Goal: Obtain resource: Obtain resource

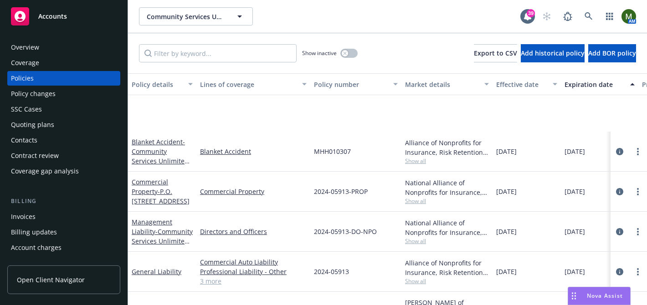
scroll to position [105, 0]
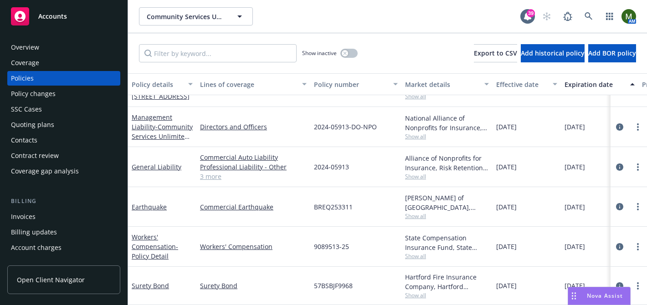
click at [82, 49] on div "Overview" at bounding box center [64, 47] width 106 height 15
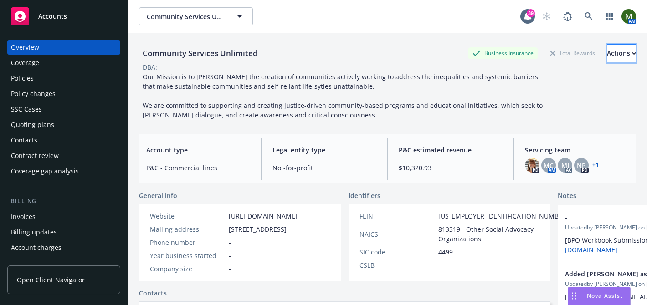
click at [607, 50] on div "Actions" at bounding box center [621, 53] width 29 height 17
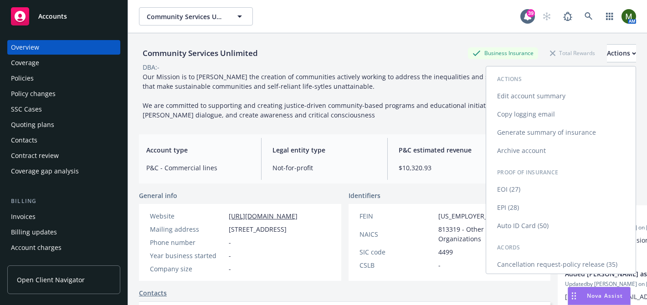
click at [542, 263] on link "Cancellation request-policy release (35)" at bounding box center [560, 265] width 149 height 18
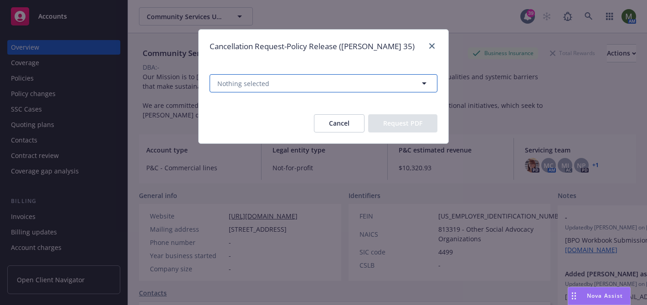
click at [395, 92] on button "Nothing selected" at bounding box center [324, 83] width 228 height 18
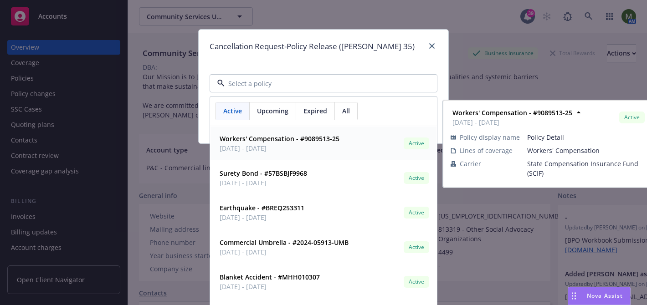
click at [341, 145] on div "Workers' Compensation - #9089513-25 [DATE] - [DATE] Active" at bounding box center [323, 143] width 215 height 23
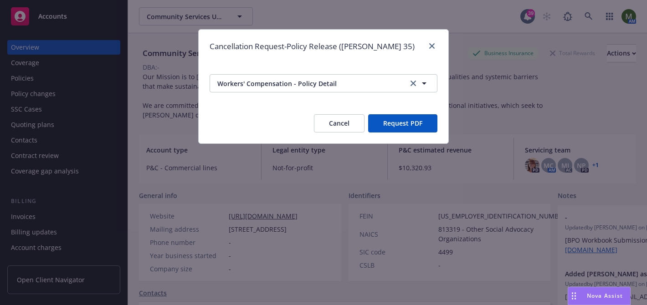
click at [402, 124] on button "Request PDF" at bounding box center [402, 123] width 69 height 18
click at [432, 43] on icon "close" at bounding box center [431, 45] width 5 height 5
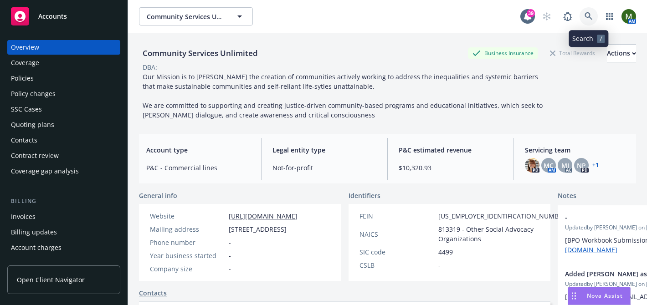
click at [590, 11] on link at bounding box center [589, 16] width 18 height 18
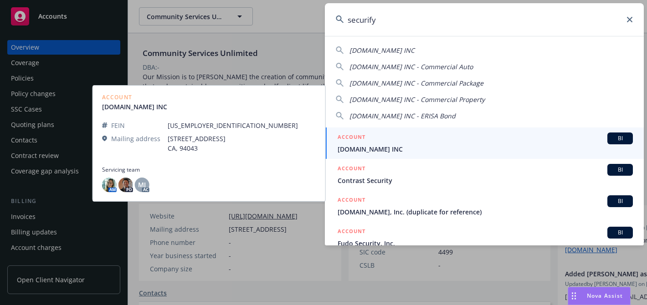
type input "securify"
click at [407, 143] on div "ACCOUNT BI" at bounding box center [485, 139] width 295 height 12
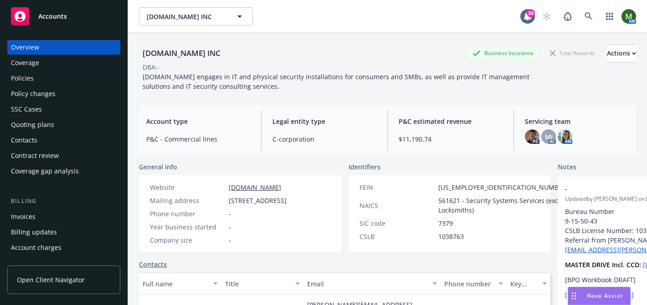
click at [85, 80] on div "Policies" at bounding box center [64, 78] width 106 height 15
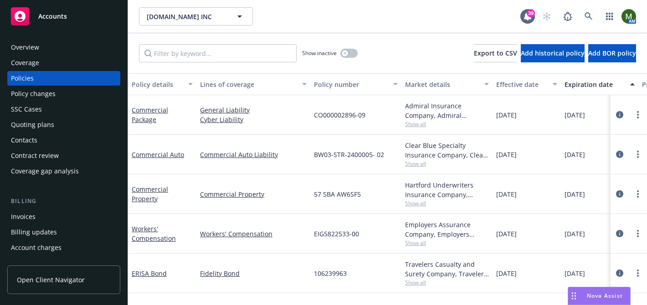
click at [330, 117] on span "CO000002896-09" at bounding box center [339, 115] width 51 height 10
copy span "CO000002896-09"
